Goal: Register for event/course: Sign up to attend an event or enroll in a course

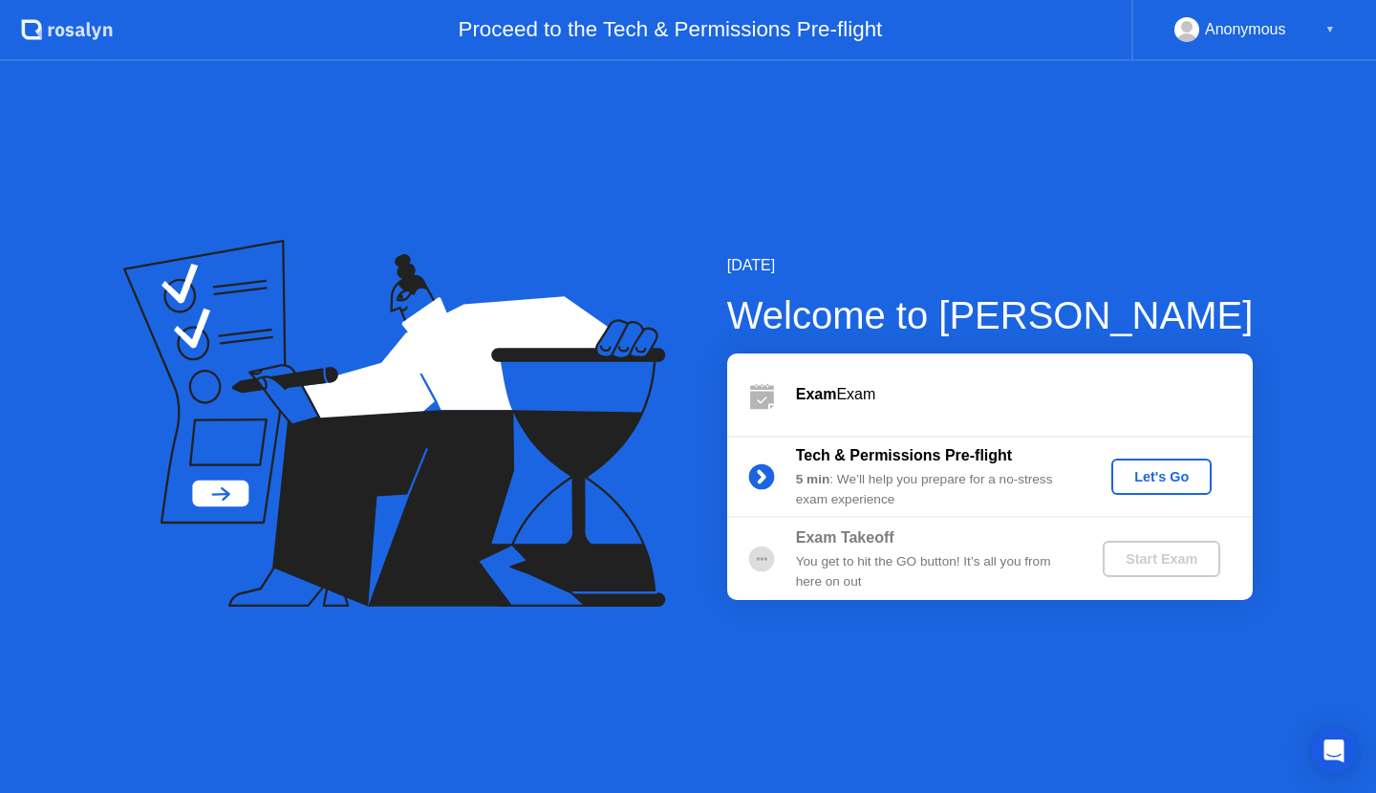
click at [888, 556] on div "You get to hit the GO button! It’s all you from here on out" at bounding box center [933, 571] width 275 height 39
click at [893, 556] on div "You get to hit the GO button! It’s all you from here on out" at bounding box center [933, 571] width 275 height 39
click at [1174, 469] on div "Let's Go" at bounding box center [1161, 476] width 85 height 15
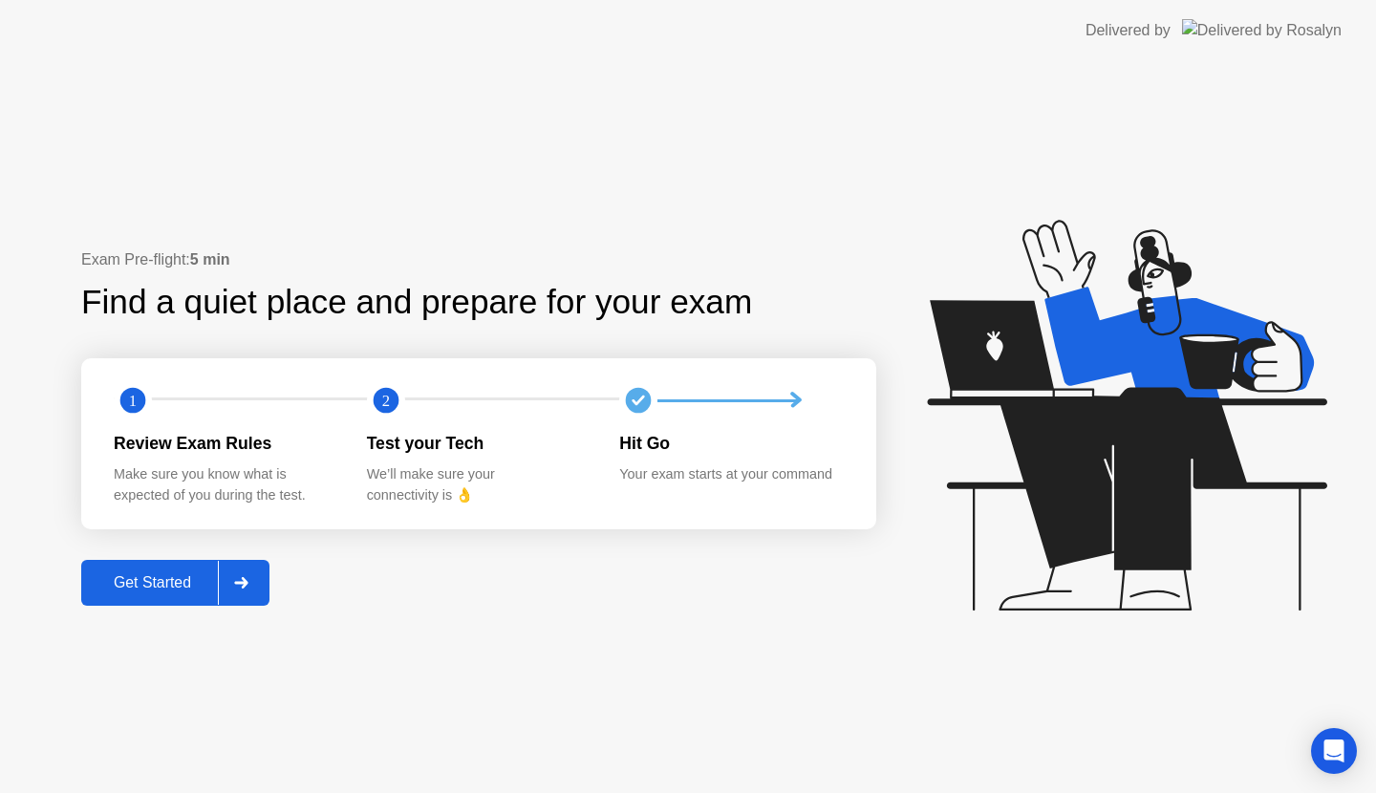
click at [264, 581] on div at bounding box center [241, 583] width 46 height 44
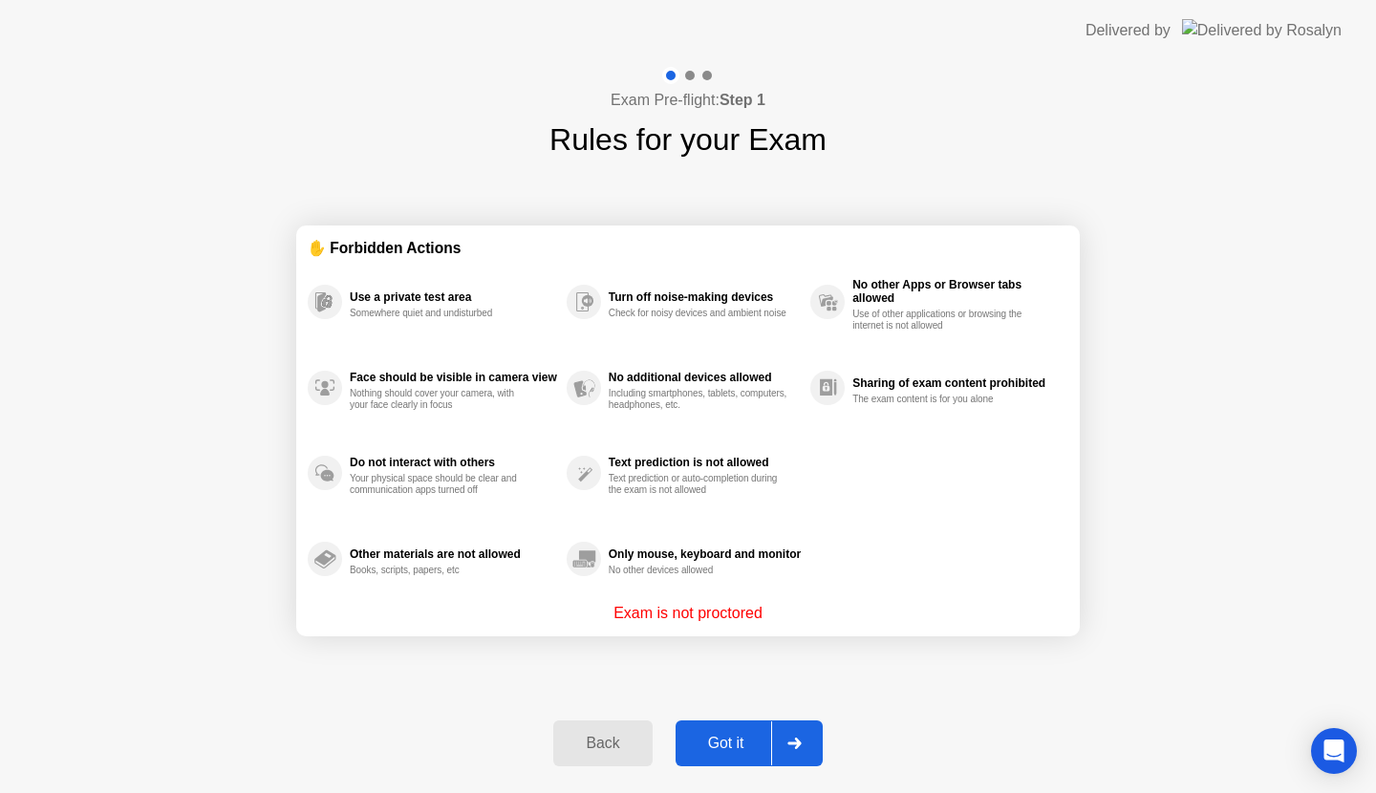
click at [804, 744] on div at bounding box center [794, 743] width 46 height 44
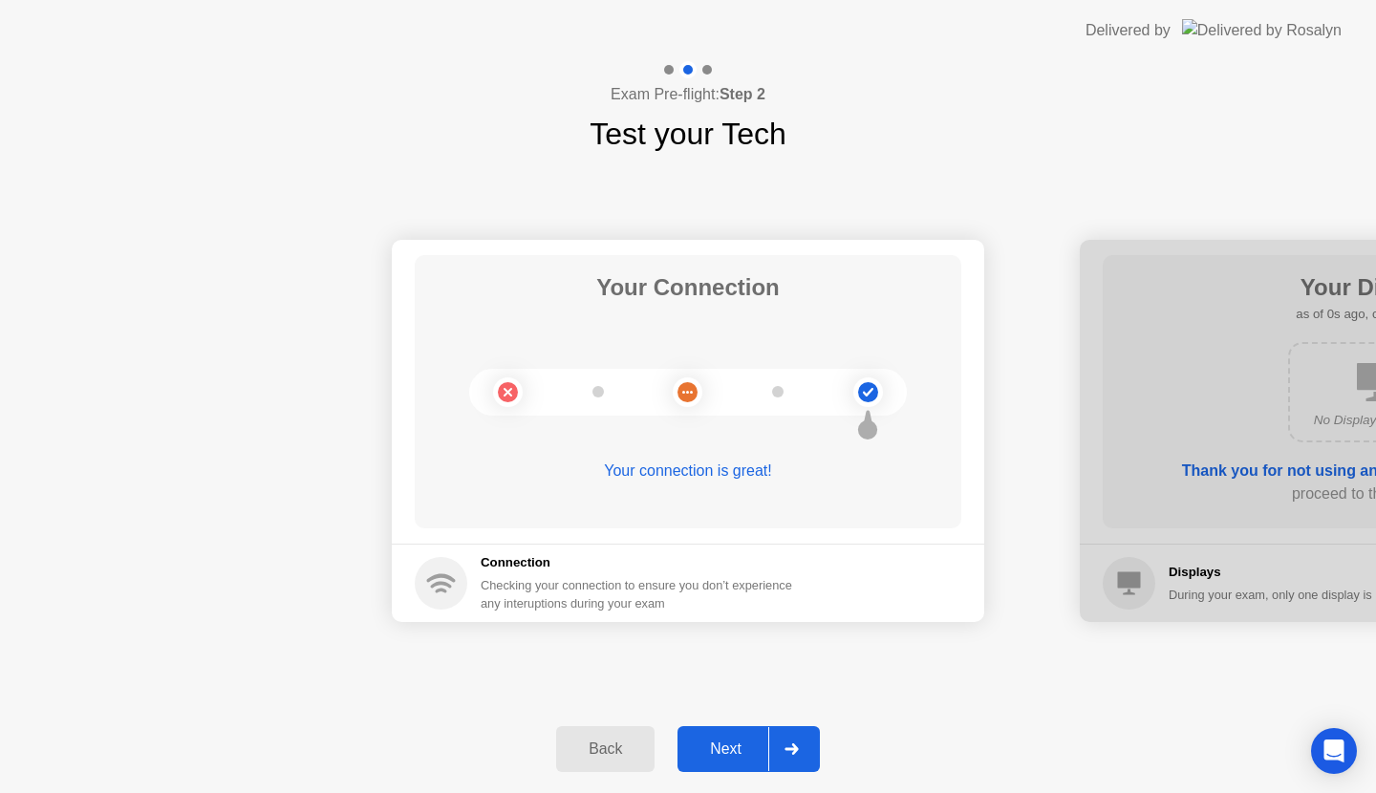
click at [795, 742] on div at bounding box center [791, 749] width 46 height 44
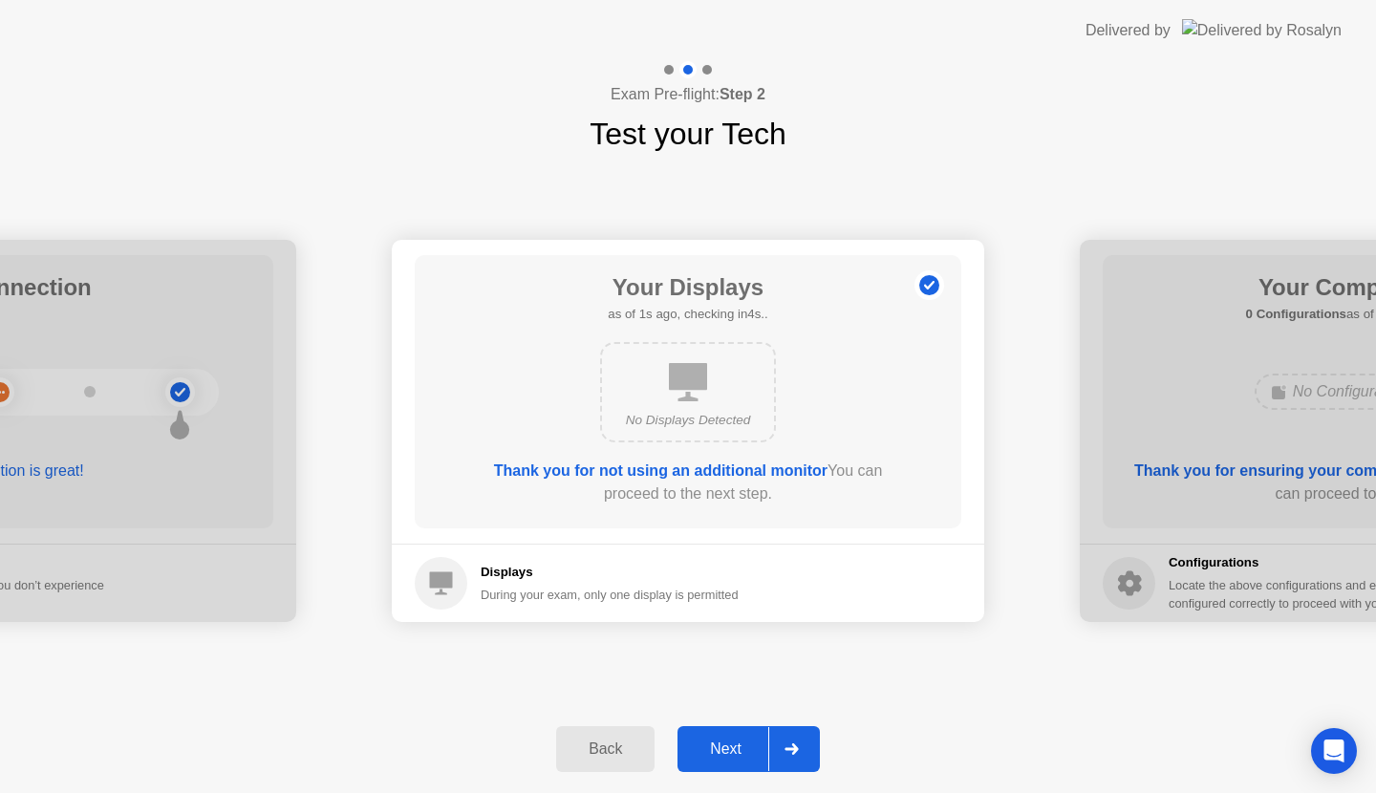
click at [795, 742] on div at bounding box center [791, 749] width 46 height 44
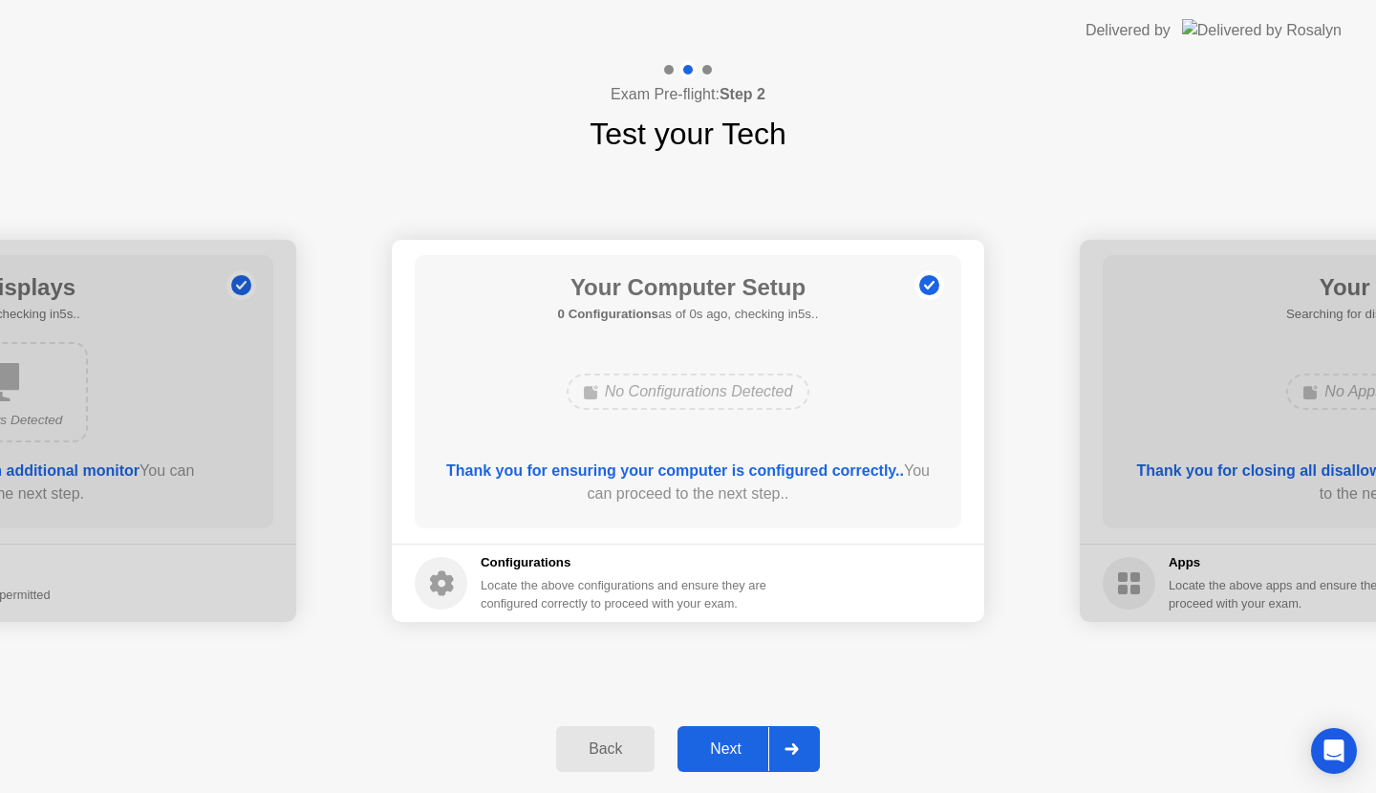
click at [795, 742] on div at bounding box center [791, 749] width 46 height 44
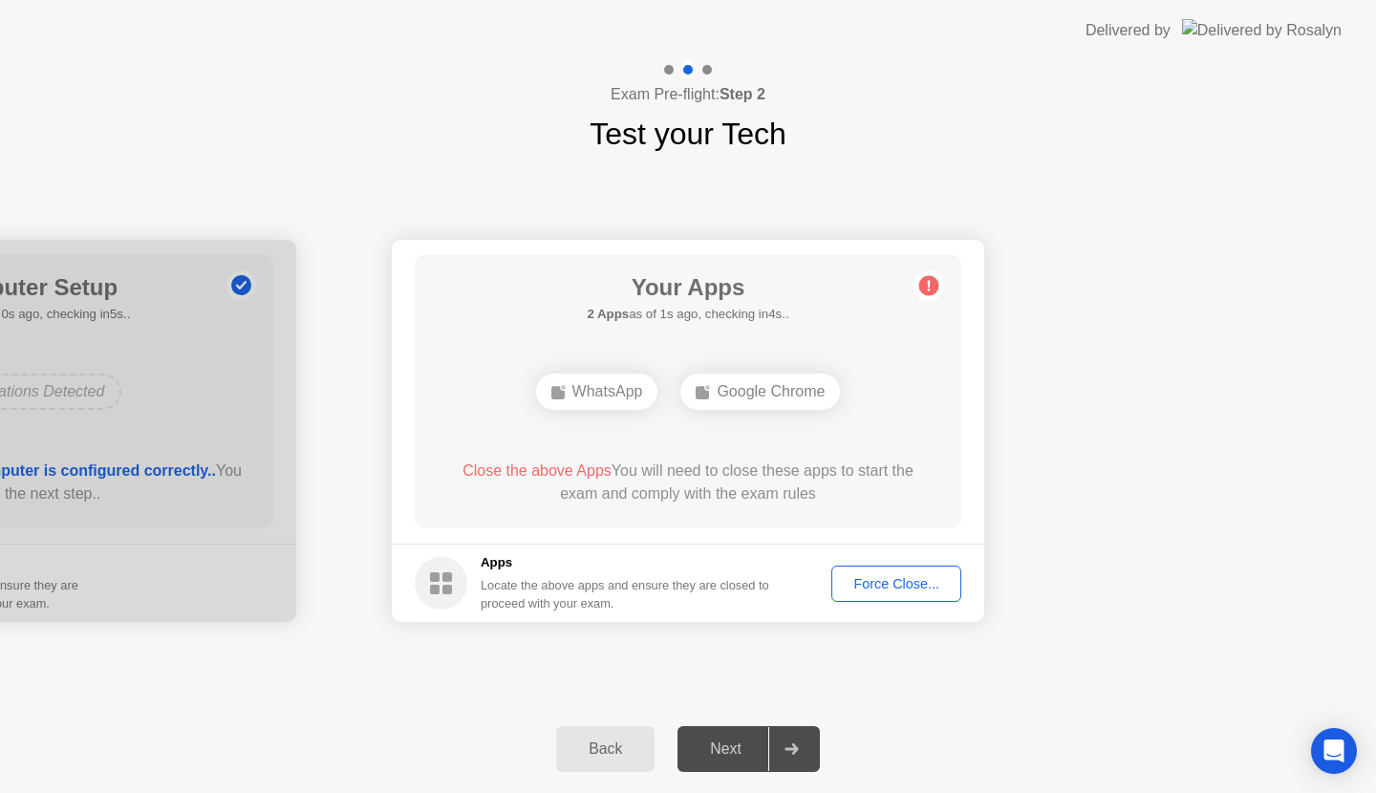
click at [903, 591] on div "Force Close..." at bounding box center [896, 583] width 117 height 15
click at [903, 582] on div "Force Close..." at bounding box center [896, 583] width 117 height 15
click at [898, 579] on div "Force Close..." at bounding box center [896, 583] width 117 height 15
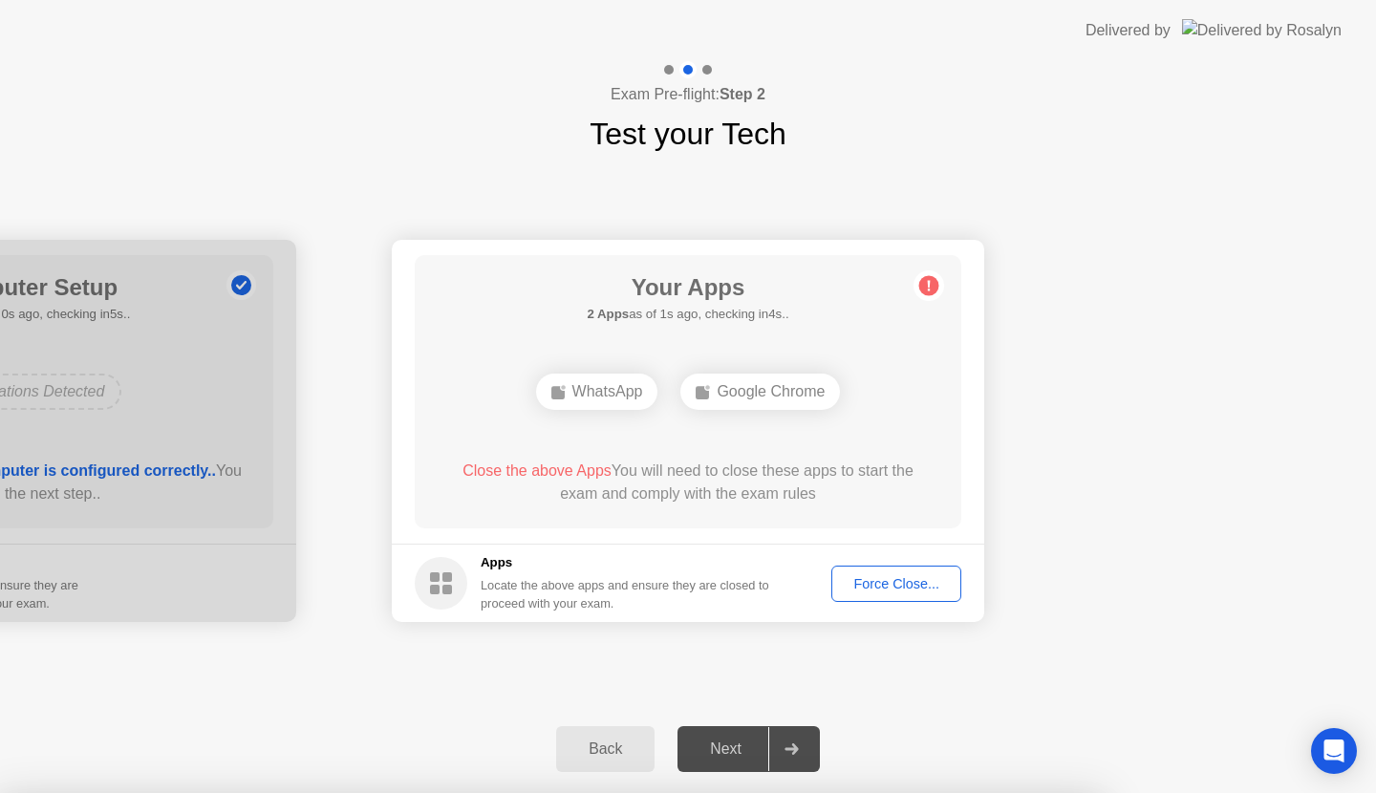
click at [889, 588] on div "Force Close..." at bounding box center [896, 583] width 117 height 15
drag, startPoint x: 557, startPoint y: 425, endPoint x: 597, endPoint y: 425, distance: 40.1
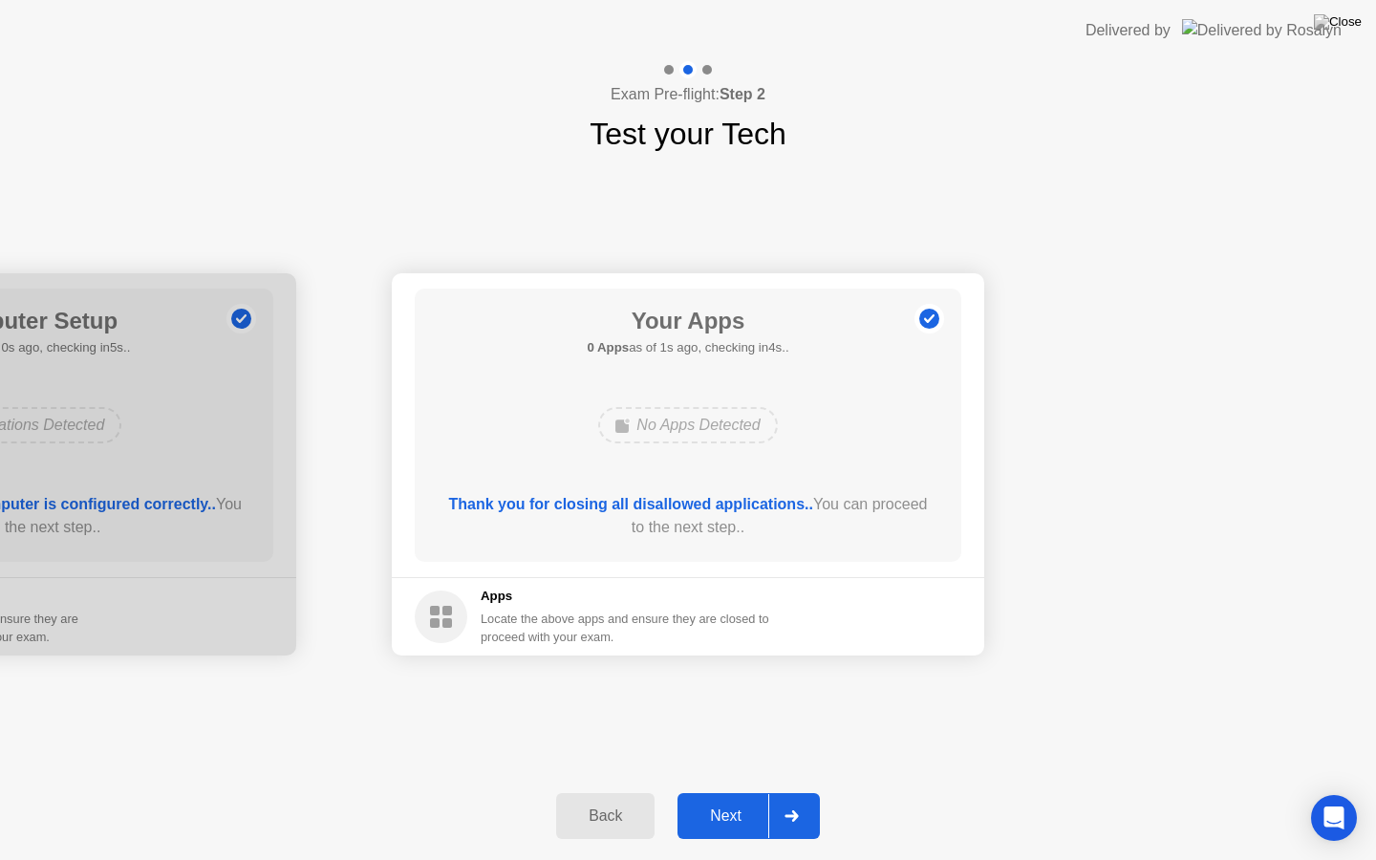
click at [804, 792] on div at bounding box center [791, 816] width 46 height 44
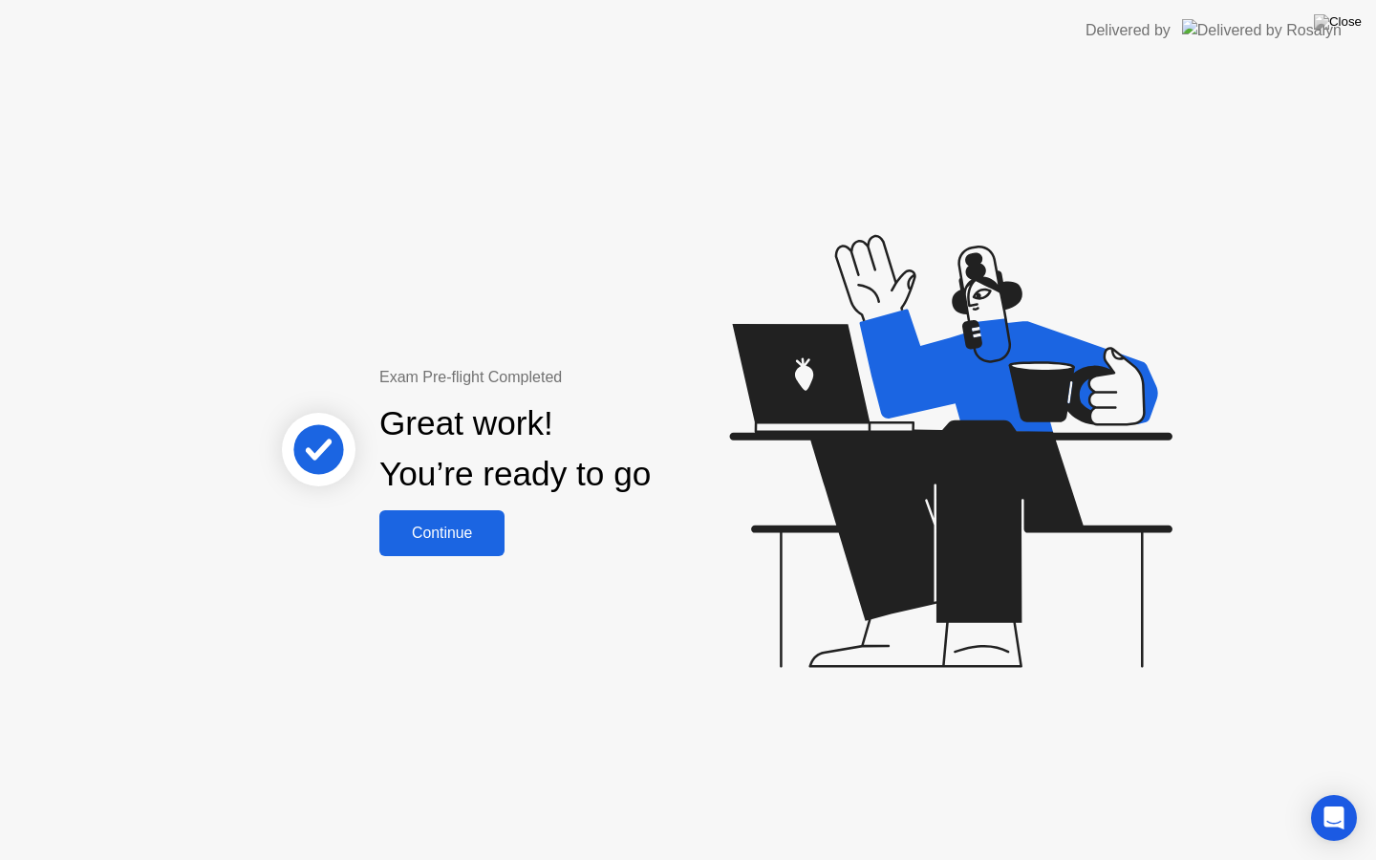
click at [465, 530] on div "Continue" at bounding box center [442, 533] width 114 height 17
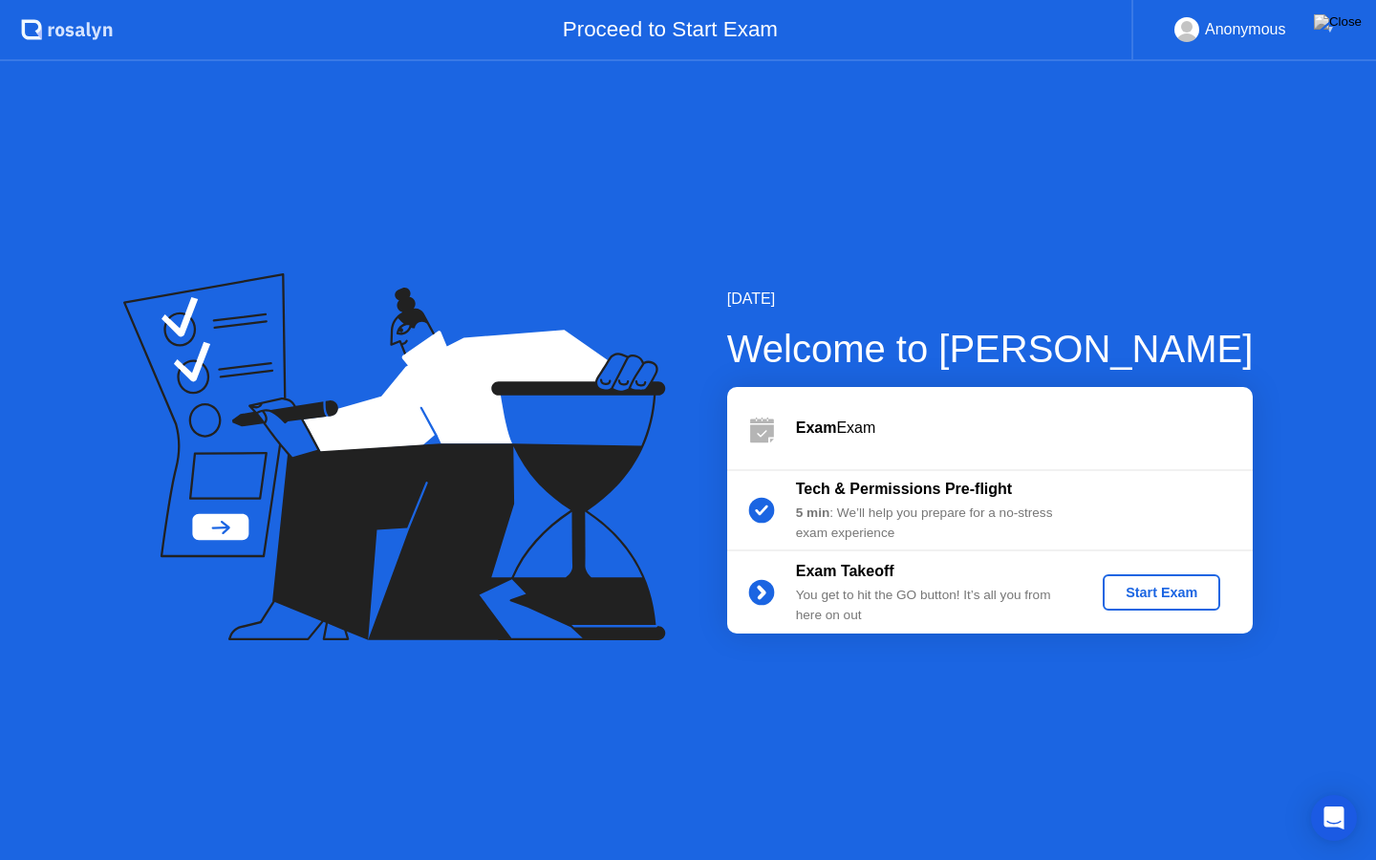
click at [1156, 585] on div "Start Exam" at bounding box center [1161, 592] width 102 height 15
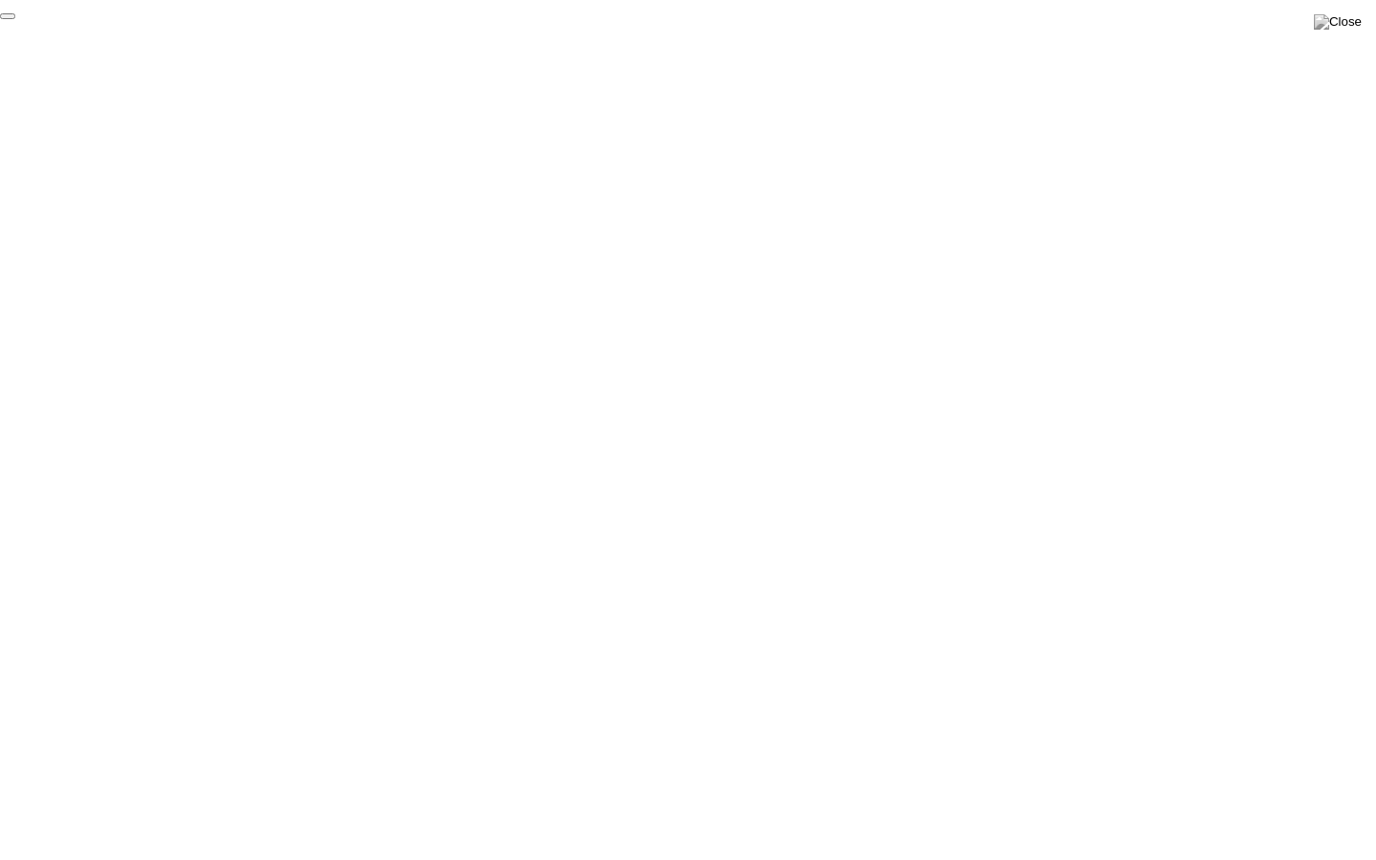
click div "End Proctoring Session"
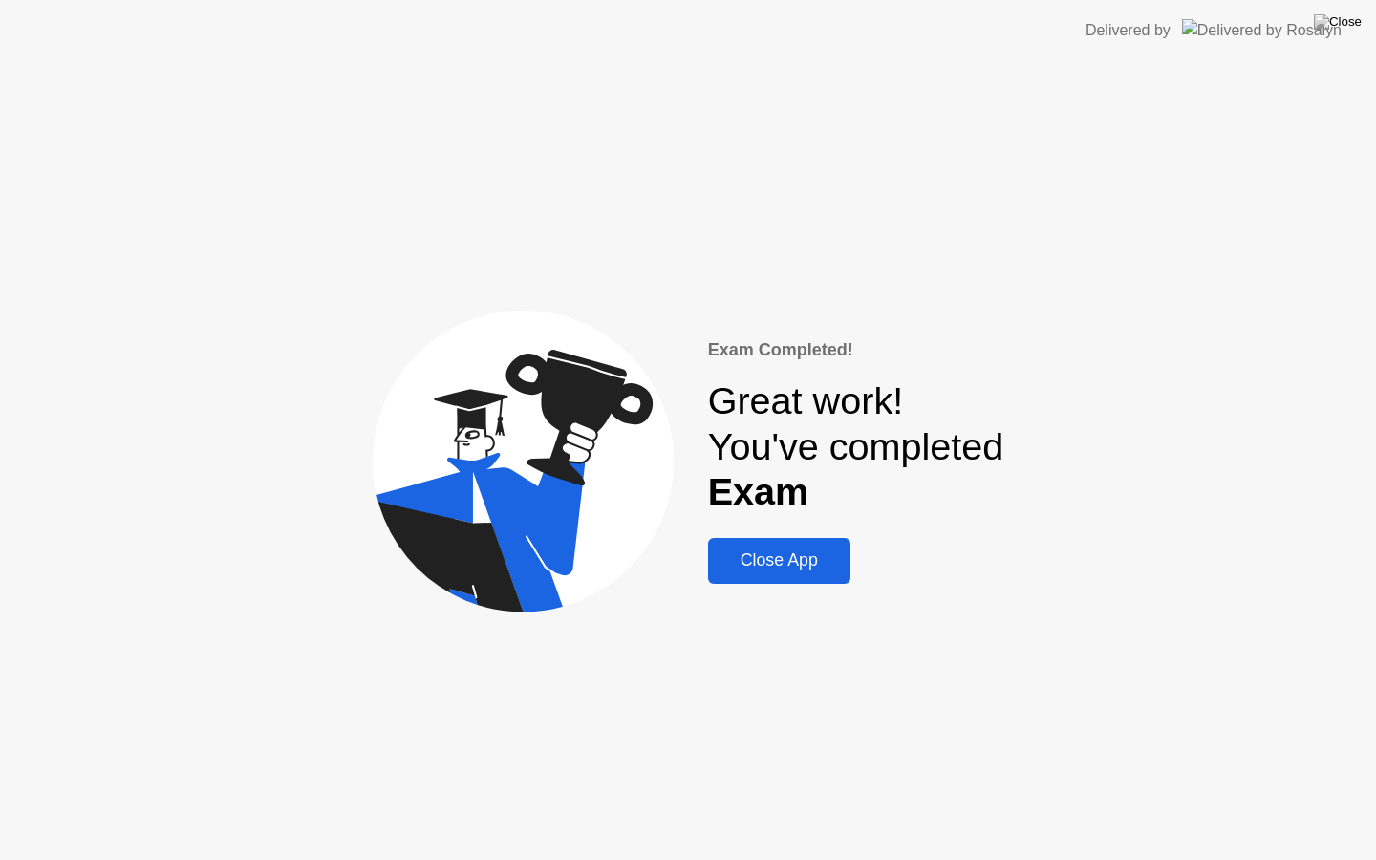
click at [793, 559] on div "Close App" at bounding box center [779, 560] width 131 height 20
